Goal: Information Seeking & Learning: Learn about a topic

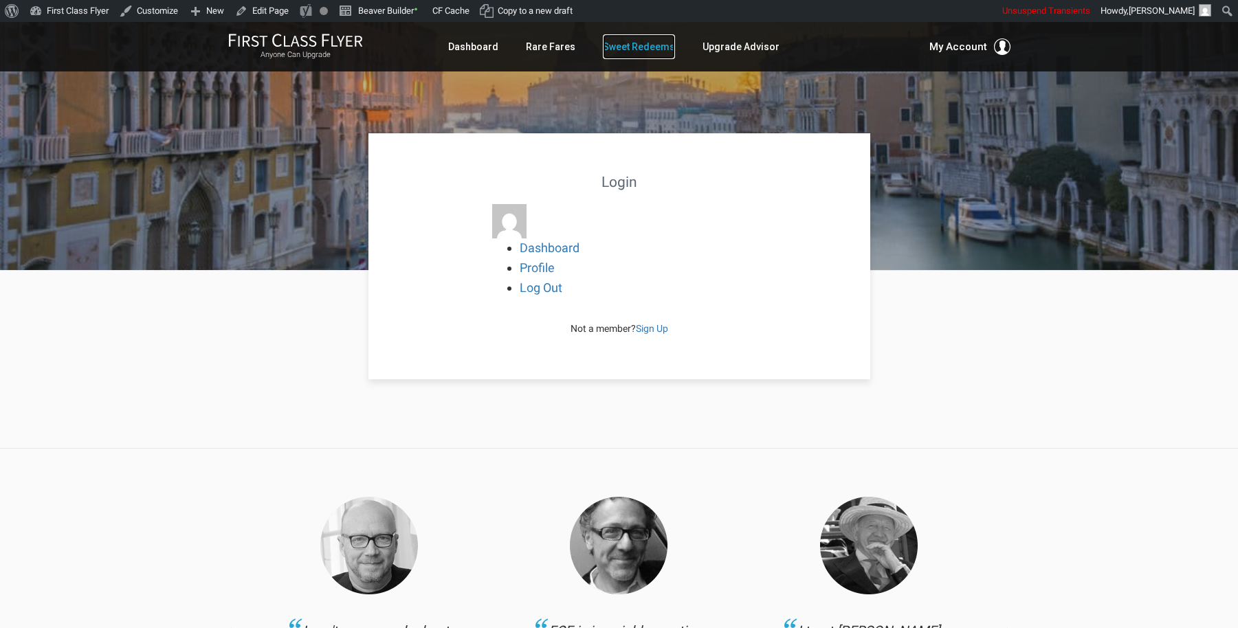
click at [648, 49] on link "Sweet Redeems" at bounding box center [639, 46] width 72 height 25
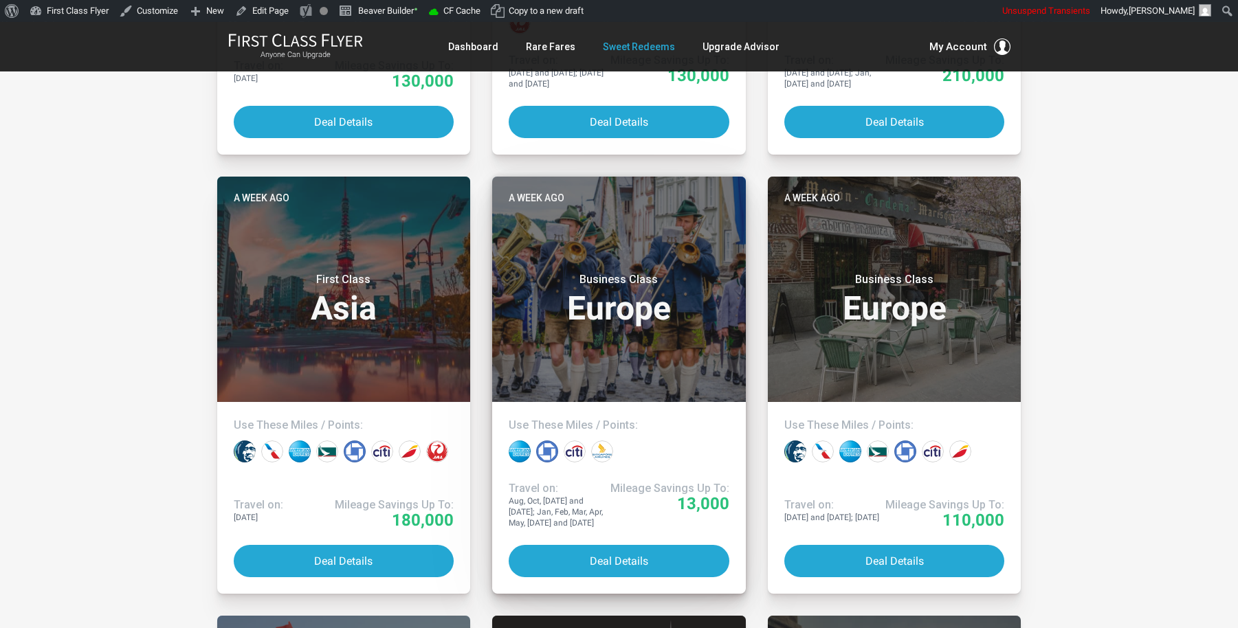
scroll to position [2134, 0]
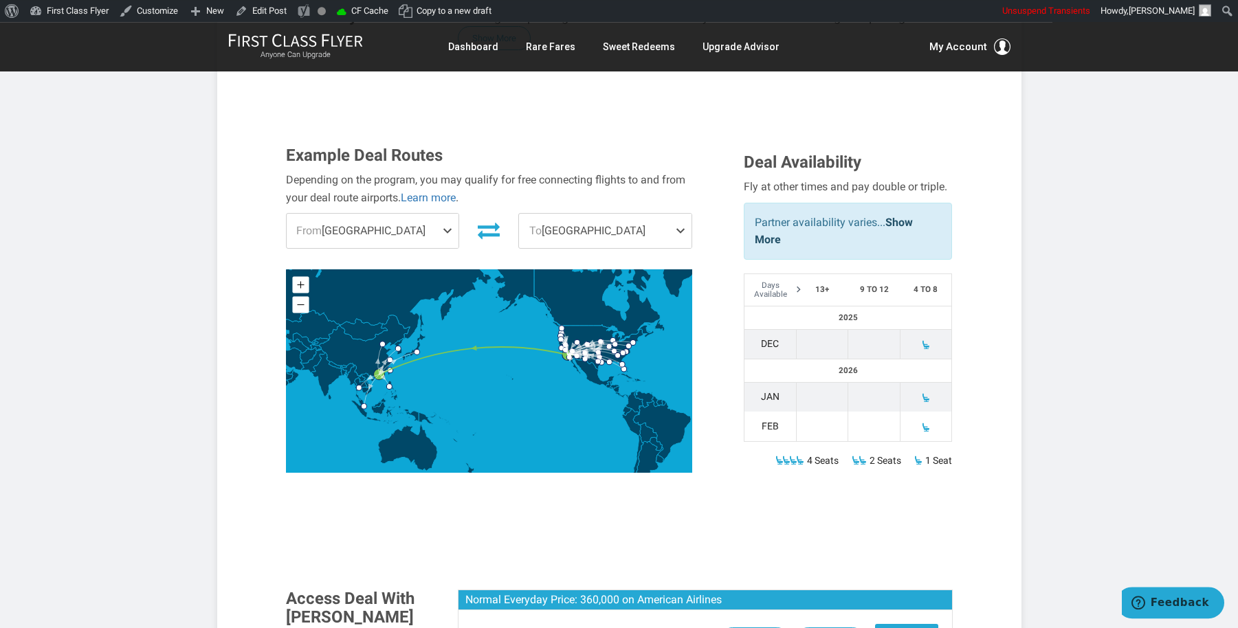
scroll to position [418, 0]
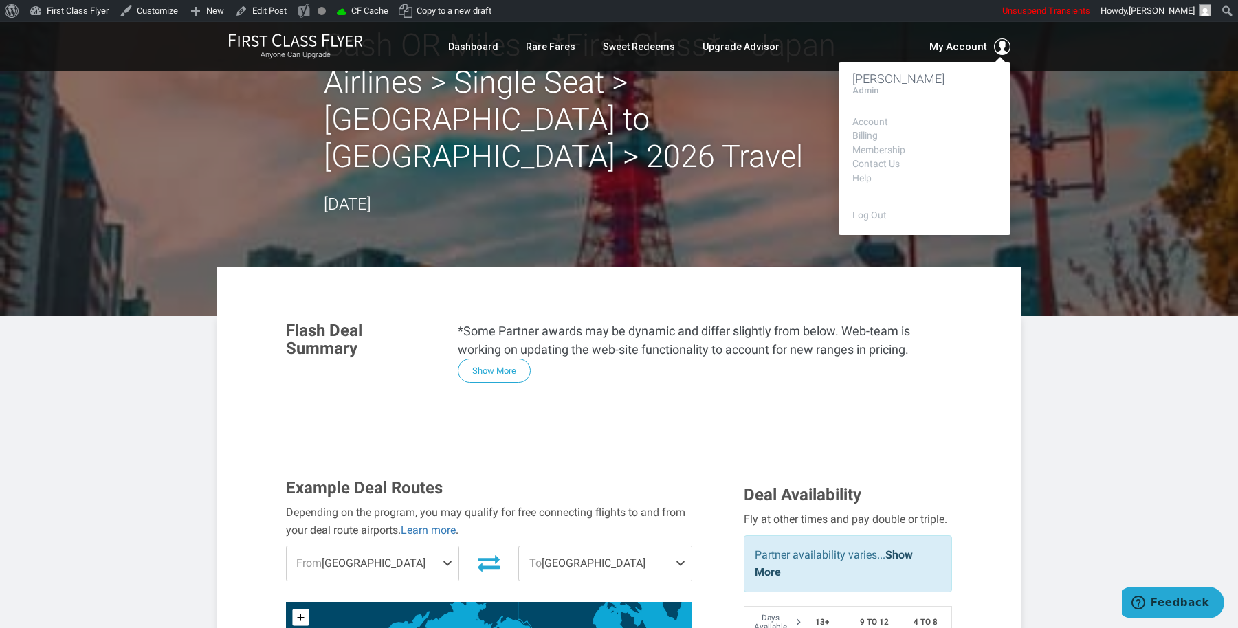
scroll to position [253, 0]
